Goal: Task Accomplishment & Management: Use online tool/utility

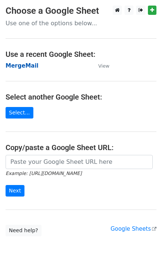
click at [20, 67] on strong "MergeMail" at bounding box center [22, 65] width 33 height 7
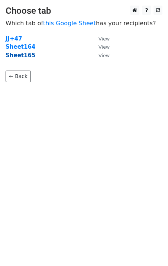
click at [24, 55] on strong "Sheet165" at bounding box center [21, 55] width 30 height 7
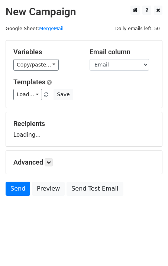
click at [20, 101] on div "Variables Copy/paste... {{Email}} Email column Email Templates Load... No Cost …" at bounding box center [84, 74] width 156 height 67
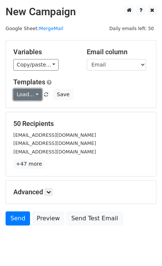
click at [25, 99] on link "Load..." at bounding box center [27, 95] width 29 height 12
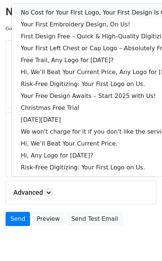
click at [67, 13] on link "No Cost for Your First Logo, Your First Design Is On Us!" at bounding box center [102, 13] width 180 height 12
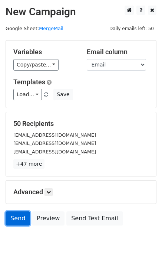
click at [13, 220] on link "Send" at bounding box center [18, 219] width 25 height 14
